Goal: Go to known website: Access a specific website the user already knows

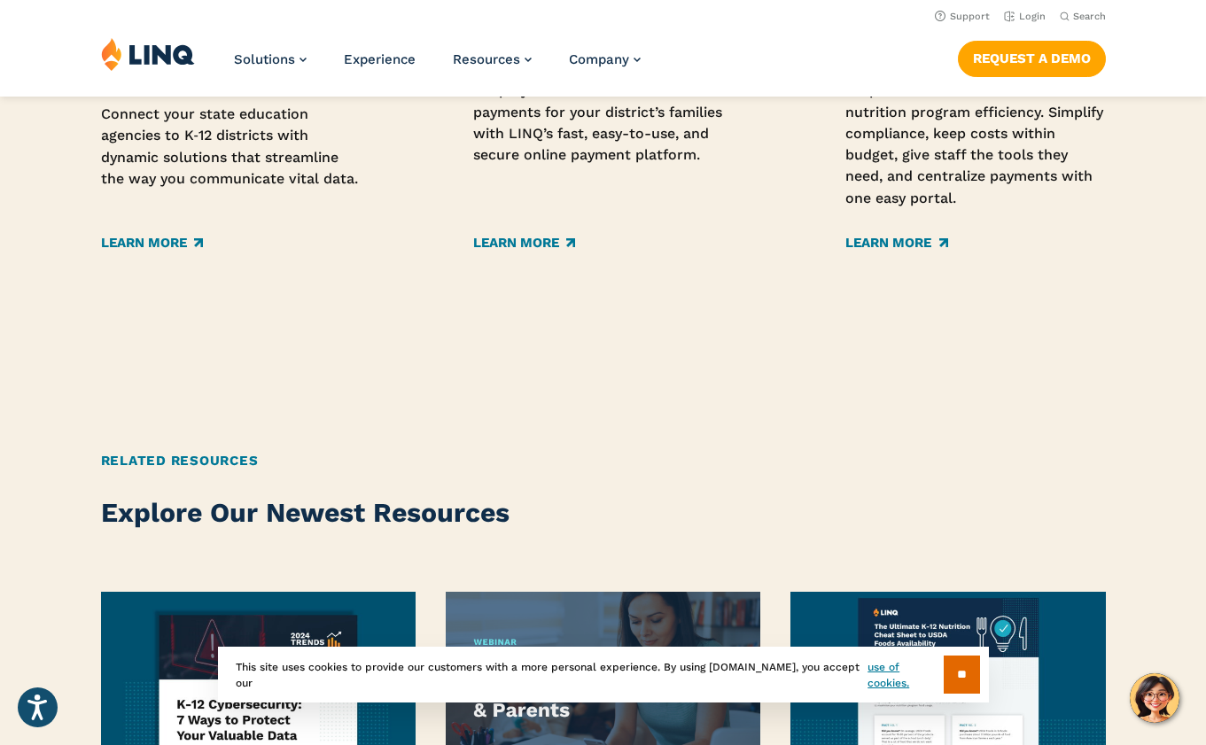
scroll to position [2553, 0]
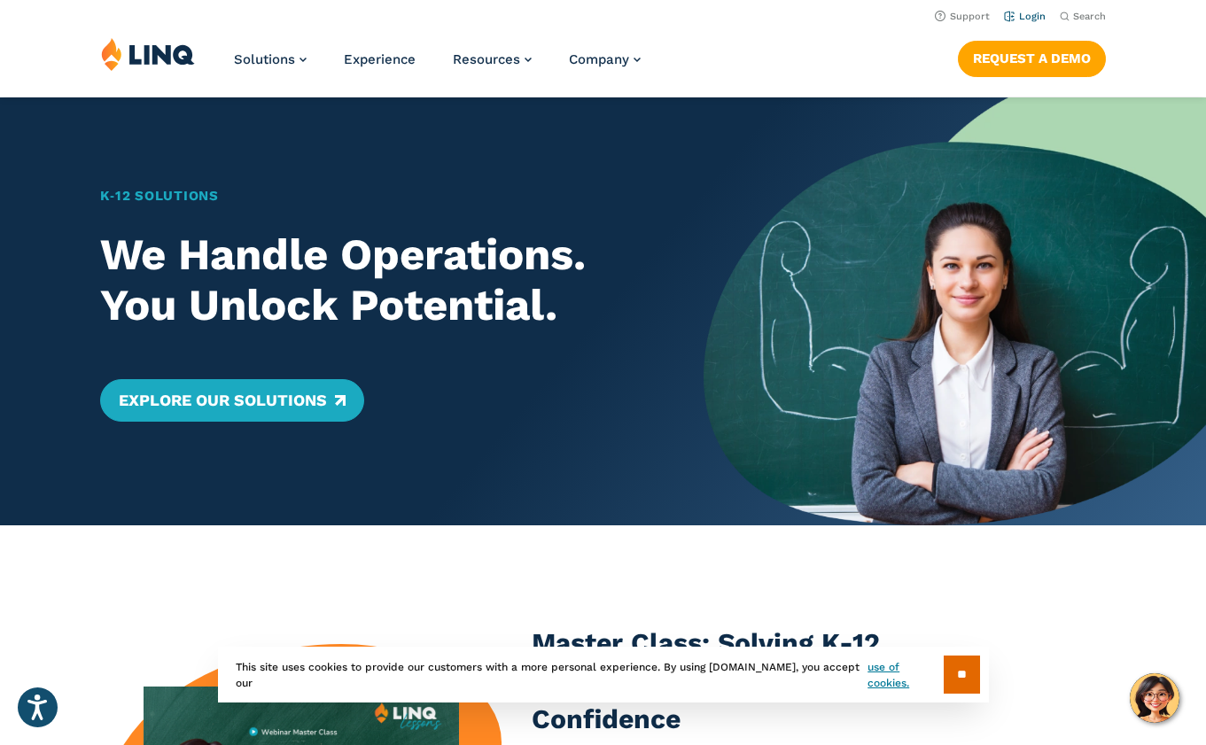
click at [1025, 18] on link "Login" at bounding box center [1025, 17] width 42 height 12
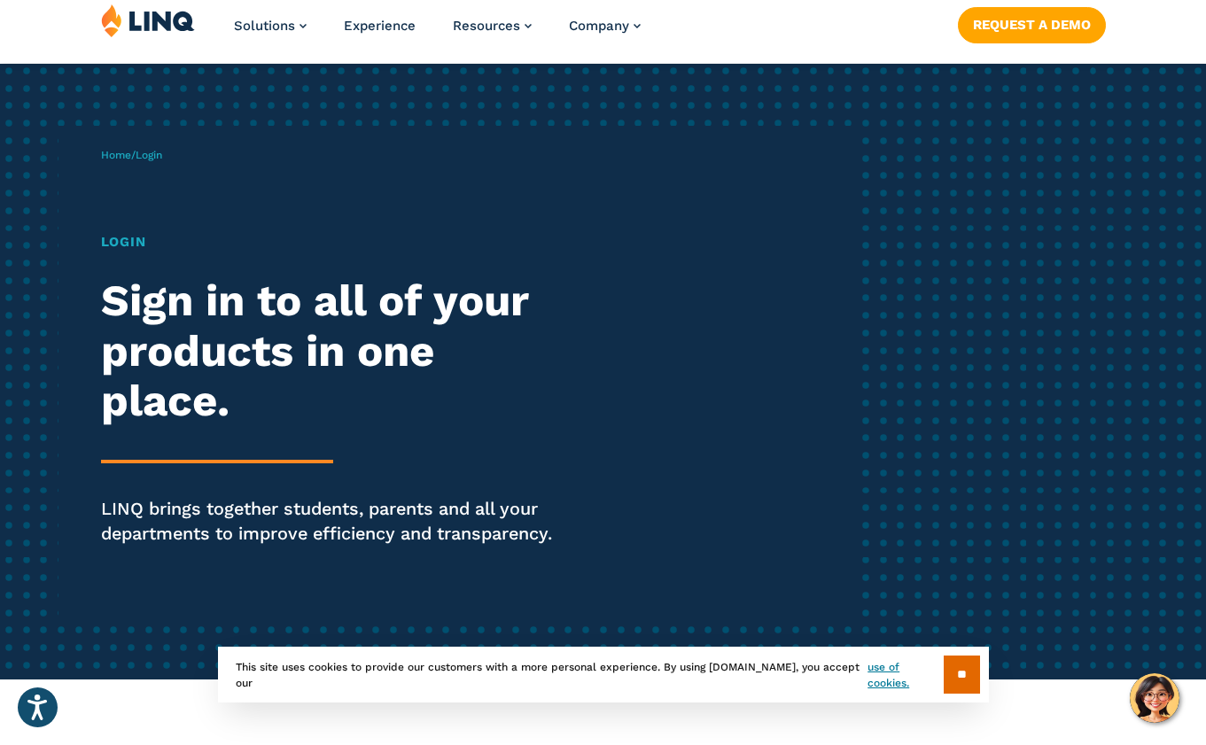
scroll to position [23, 0]
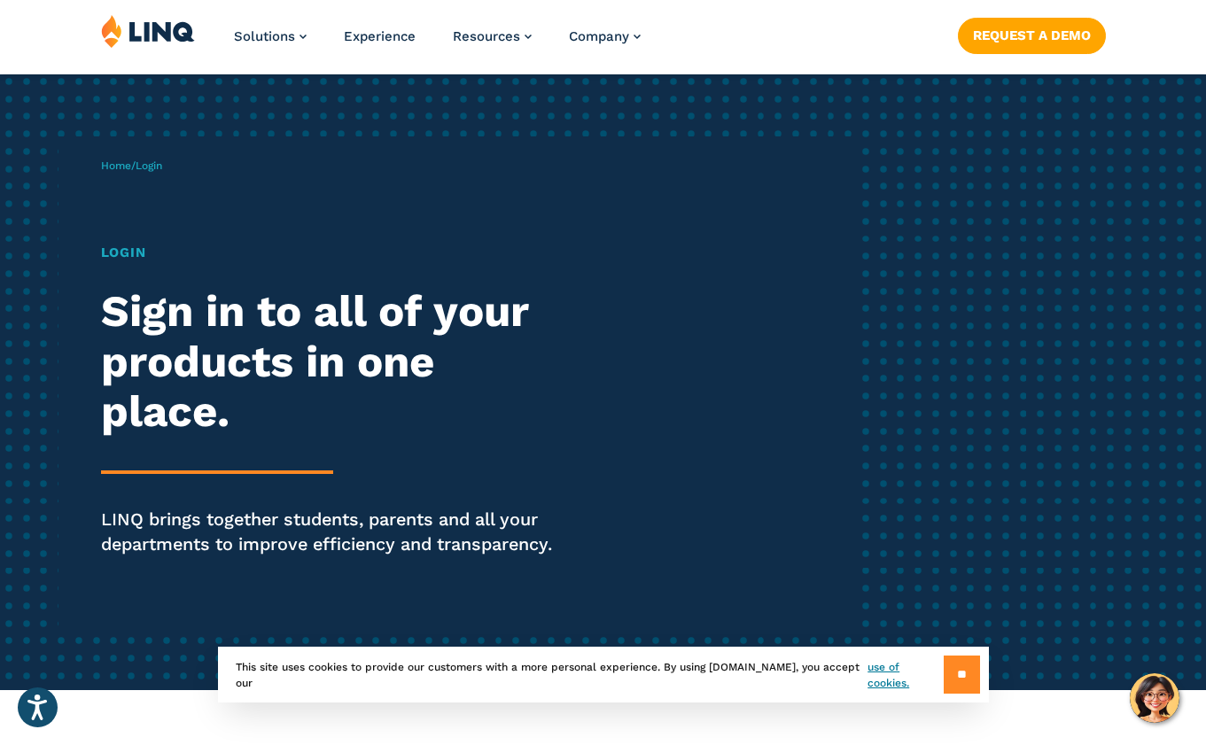
click at [963, 684] on input "**" at bounding box center [961, 675] width 36 height 38
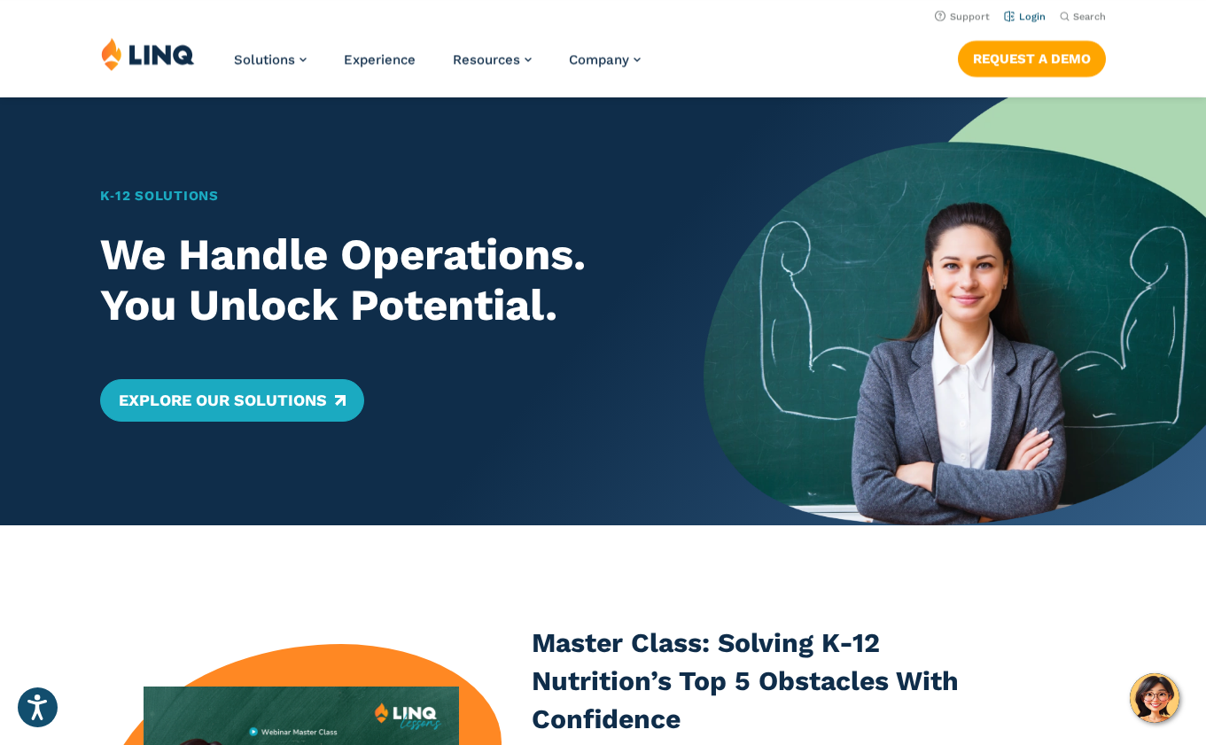
click at [1030, 20] on link "Login" at bounding box center [1025, 17] width 42 height 12
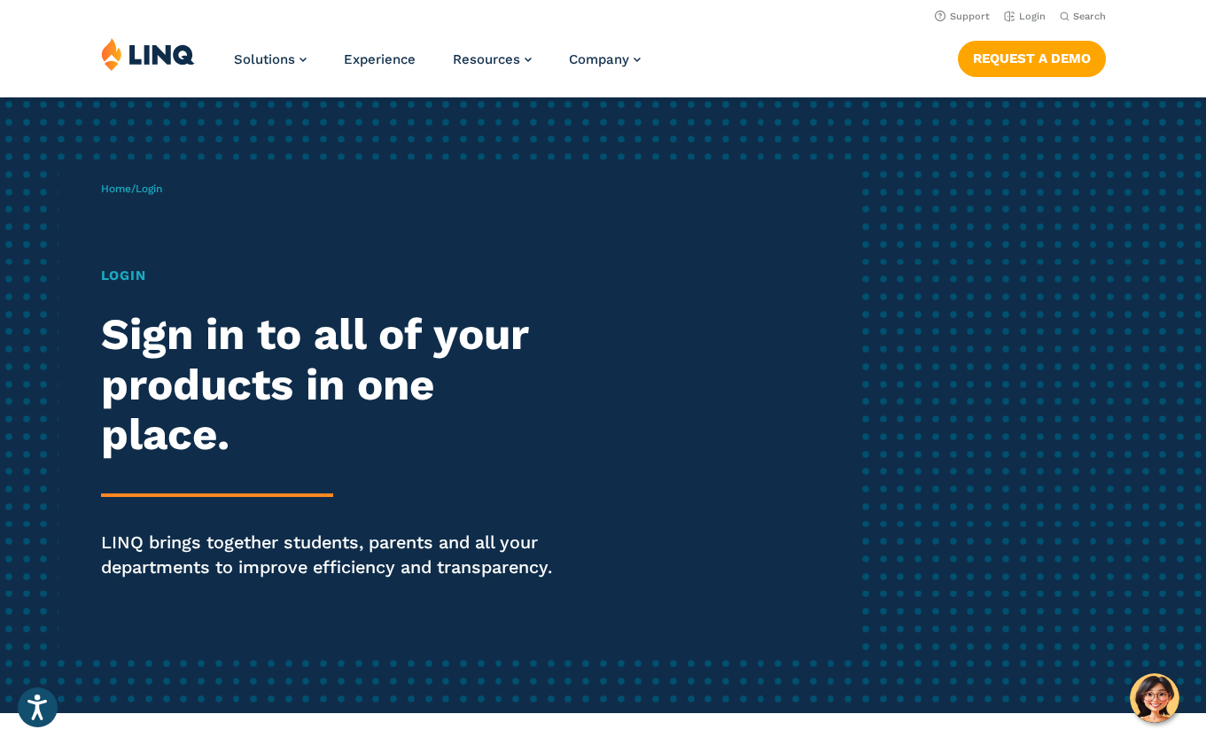
click at [119, 283] on h1 "Login" at bounding box center [333, 276] width 464 height 20
click at [154, 181] on p "Home / Login" at bounding box center [131, 189] width 61 height 16
click at [106, 279] on h1 "Login" at bounding box center [333, 276] width 464 height 20
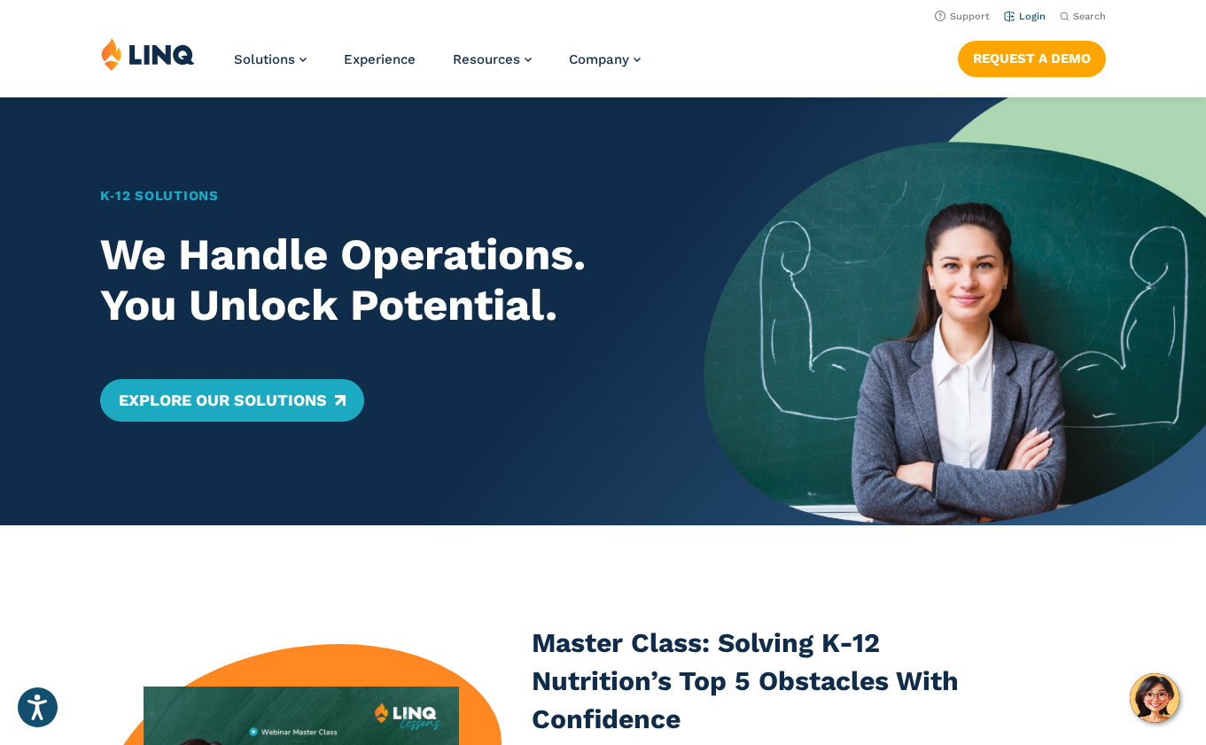
click at [1026, 12] on link "Login" at bounding box center [1025, 17] width 42 height 12
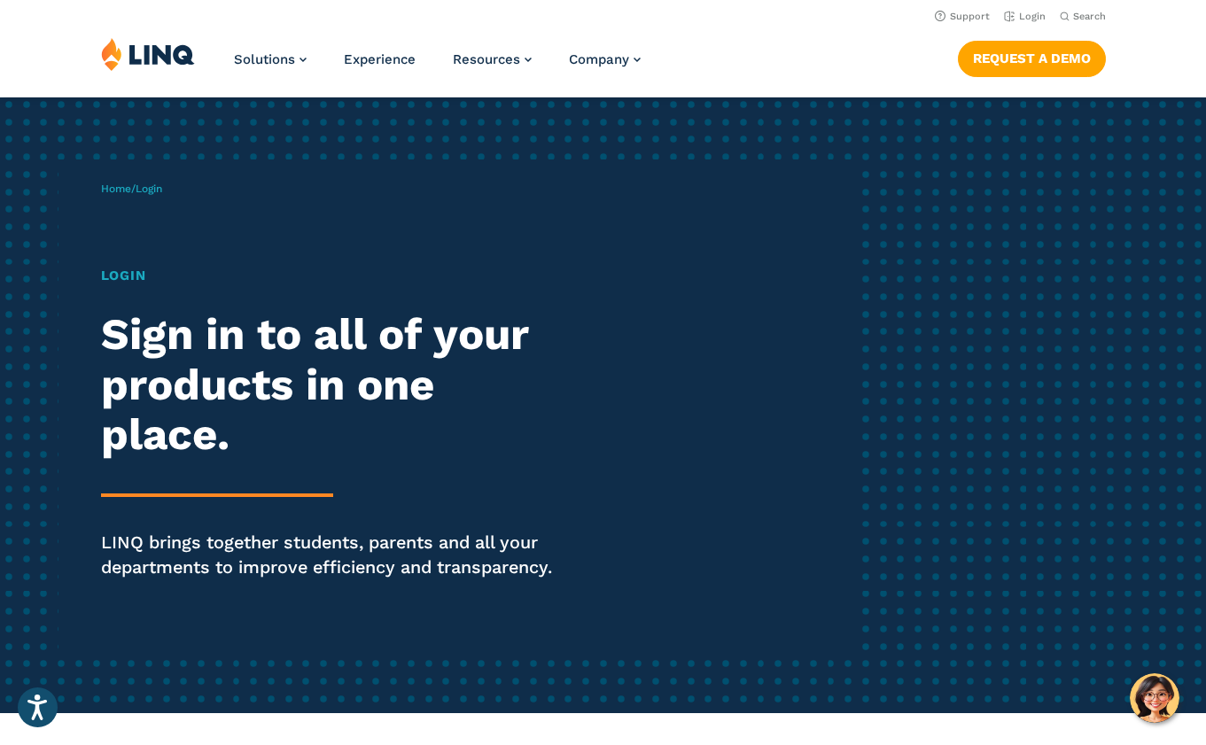
click at [111, 277] on h1 "Login" at bounding box center [333, 276] width 464 height 20
click at [129, 181] on p "Home / Login" at bounding box center [131, 189] width 61 height 16
click at [138, 194] on span "Home / Login" at bounding box center [131, 188] width 61 height 12
click at [170, 190] on div "Home / Login Login Sign in to all of your products in one place. LINQ brings to…" at bounding box center [478, 405] width 754 height 492
click at [109, 190] on link "Home" at bounding box center [116, 188] width 30 height 12
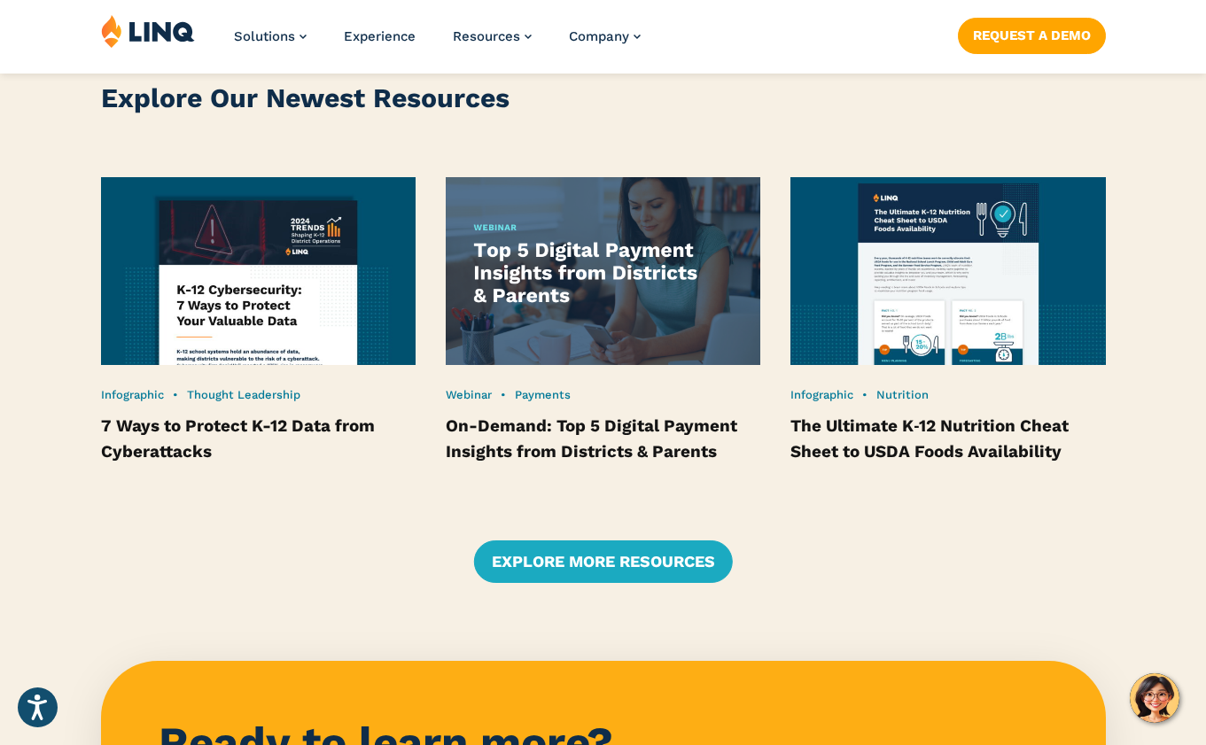
scroll to position [3443, 0]
